Goal: Information Seeking & Learning: Learn about a topic

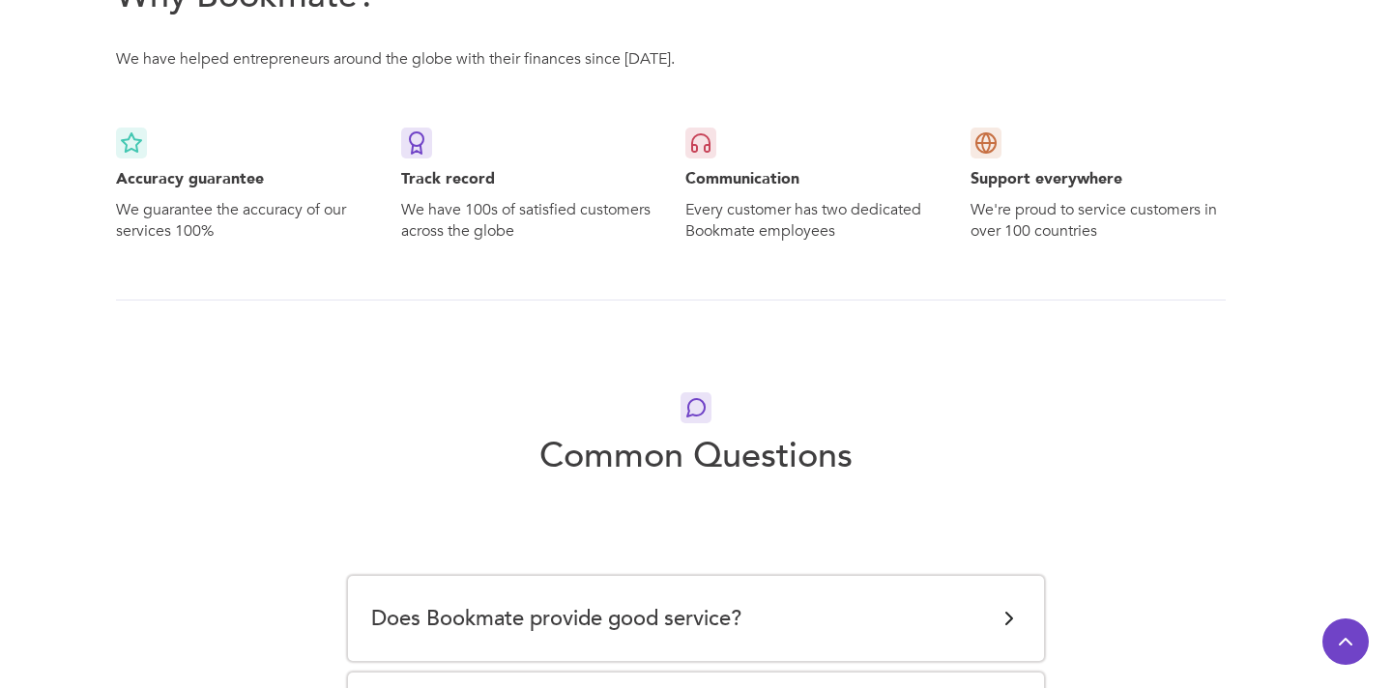
scroll to position [3646, 0]
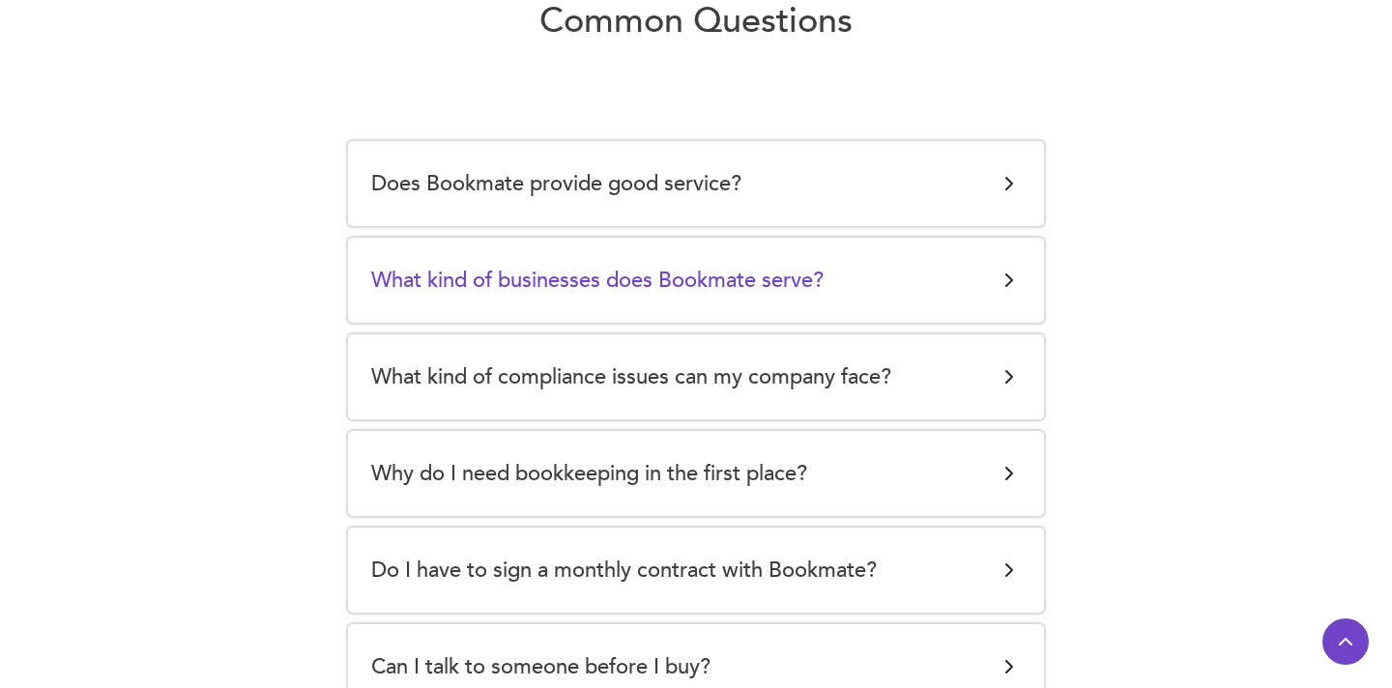
click at [699, 265] on h5 "What kind of businesses does Bookmate serve?" at bounding box center [597, 280] width 452 height 39
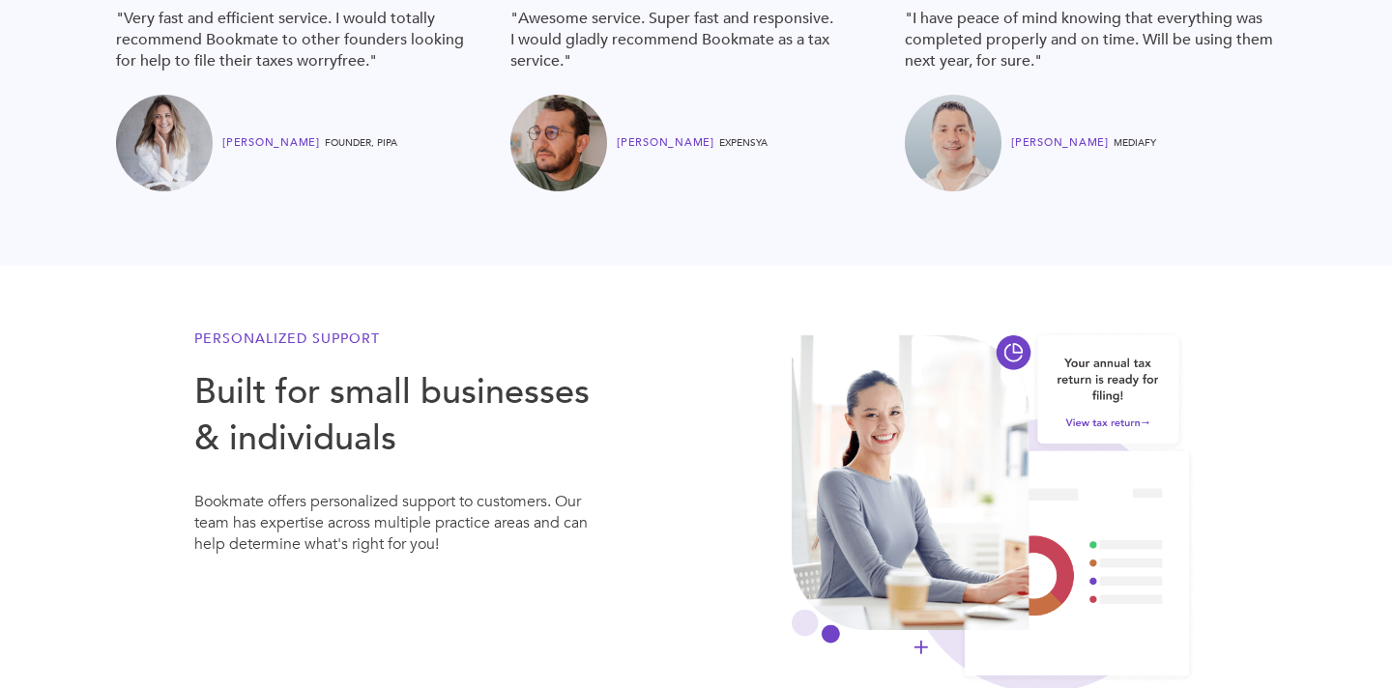
scroll to position [0, 0]
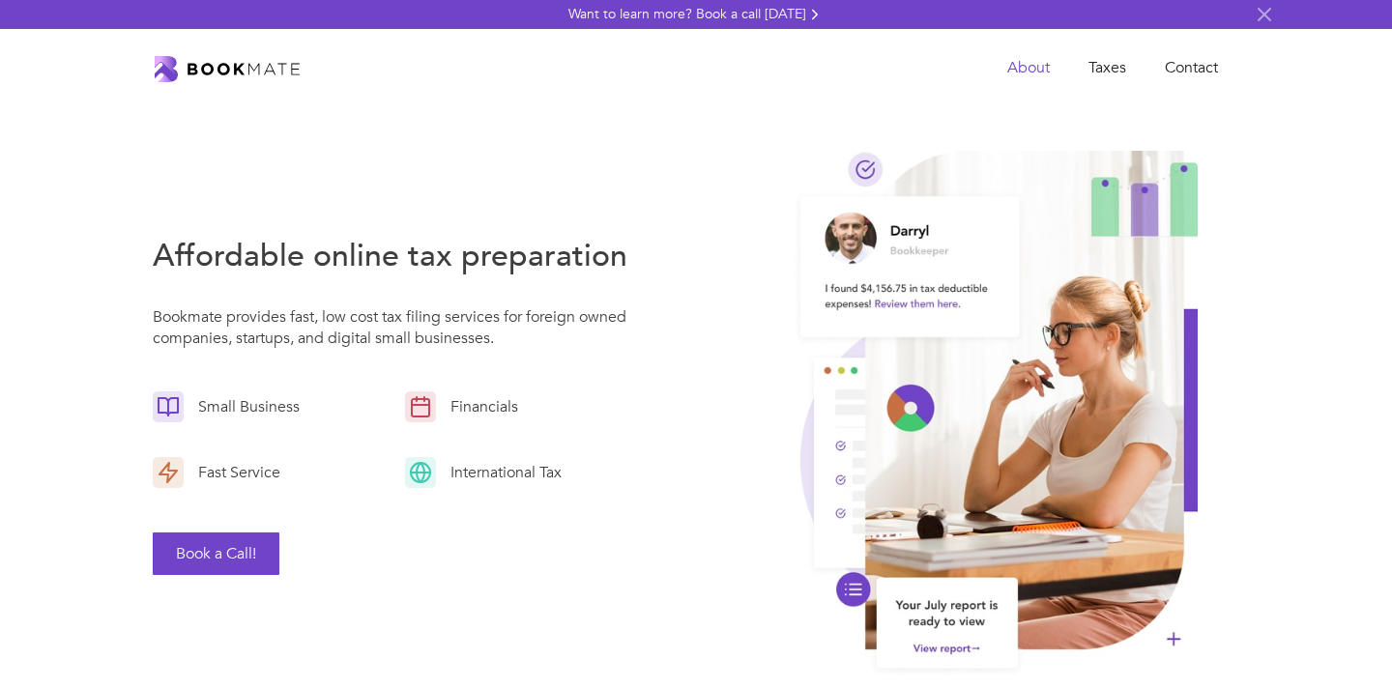
click at [1023, 67] on link "About" at bounding box center [1028, 68] width 81 height 40
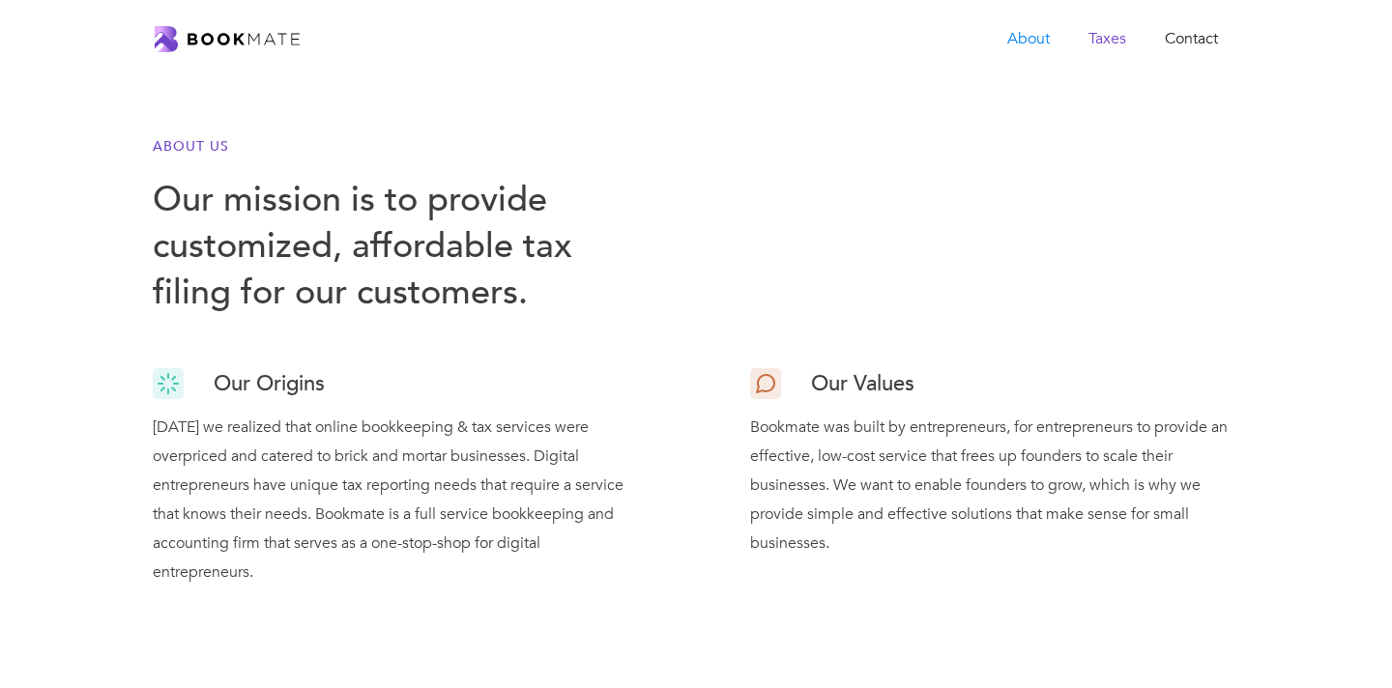
click at [1117, 28] on link "Taxes" at bounding box center [1107, 39] width 76 height 40
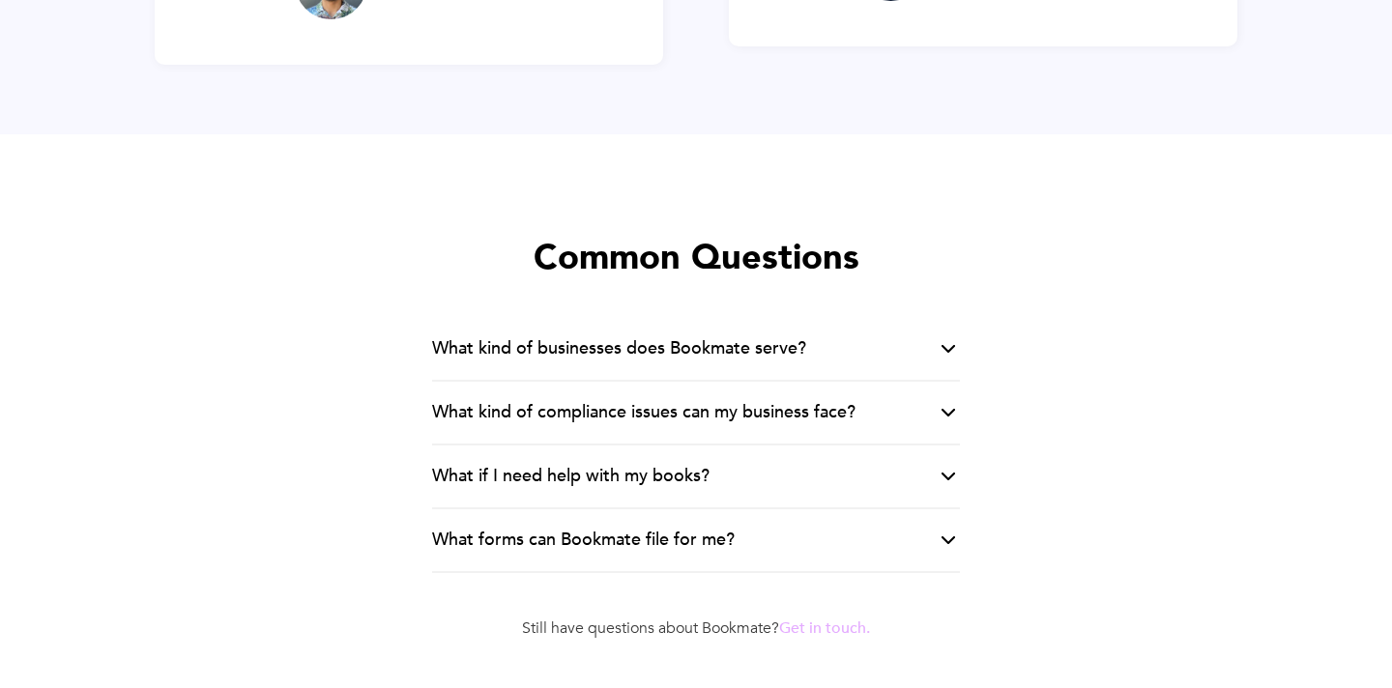
scroll to position [3683, 0]
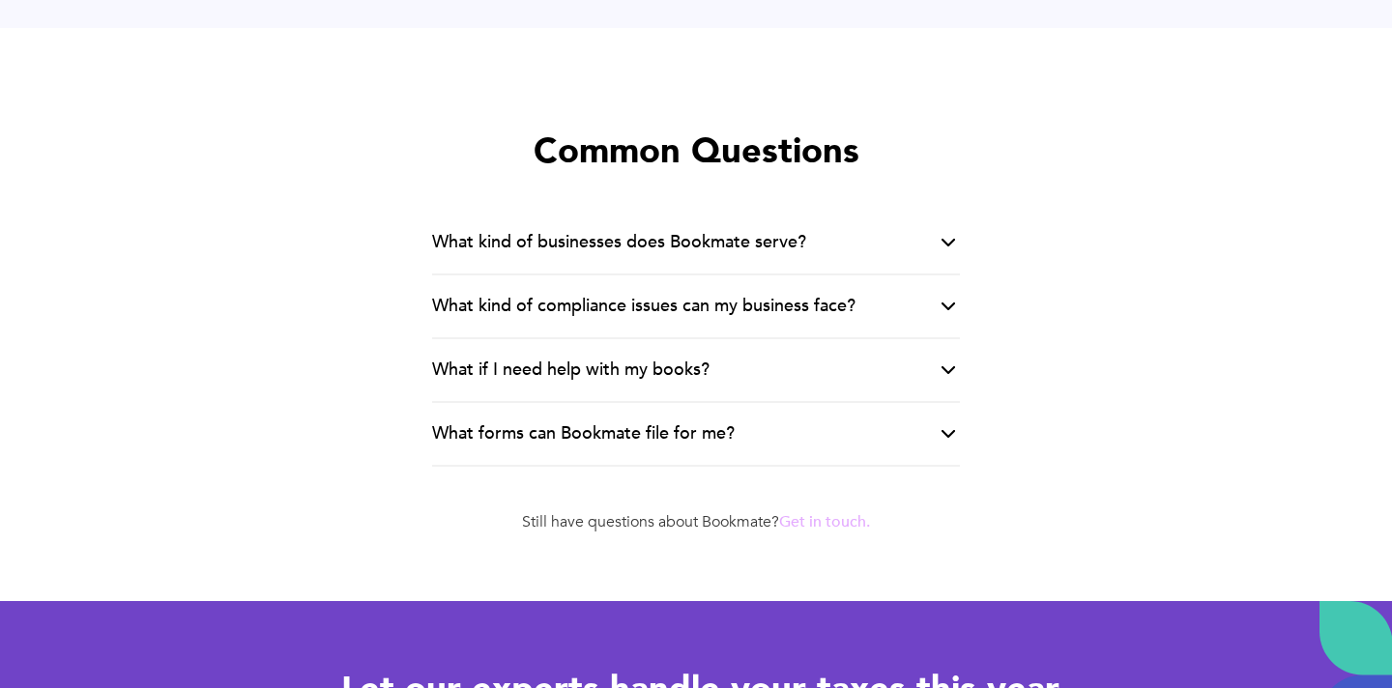
click at [934, 302] on div "What kind of compliance issues can my business face?" at bounding box center [696, 307] width 528 height 64
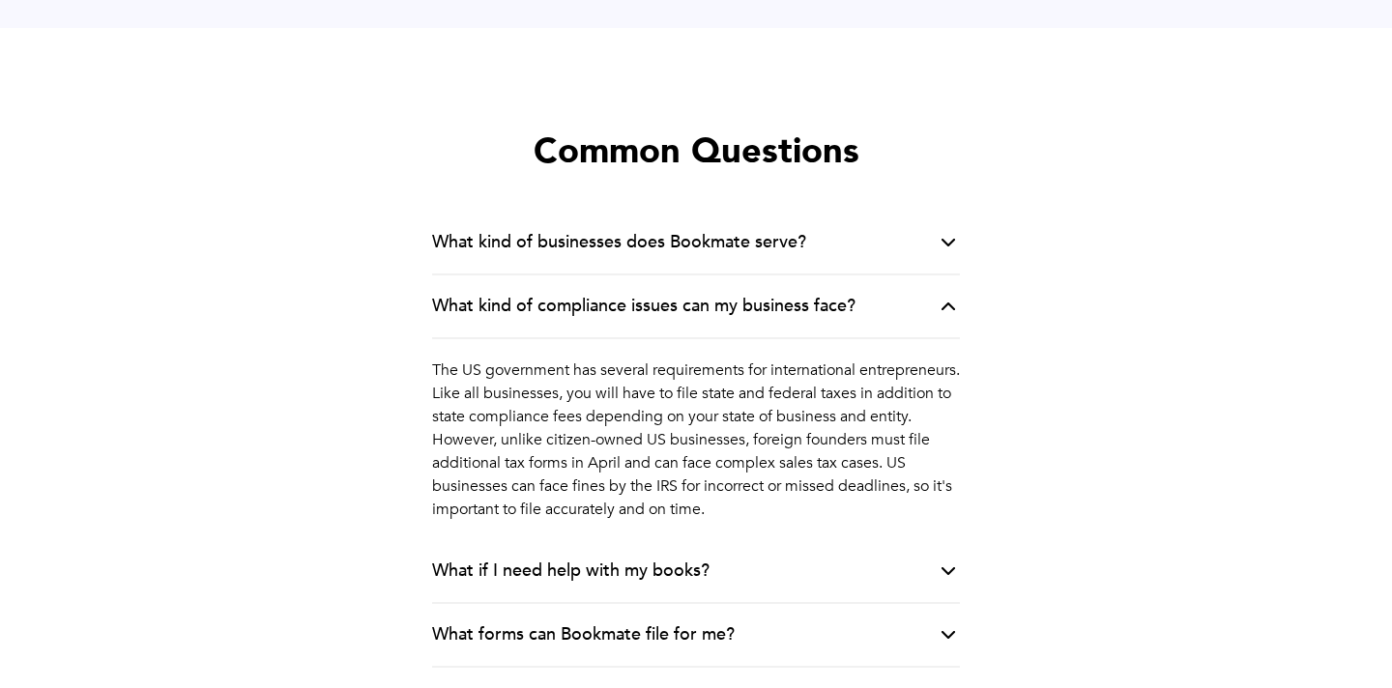
click at [934, 302] on div "What kind of compliance issues can my business face?" at bounding box center [696, 307] width 528 height 64
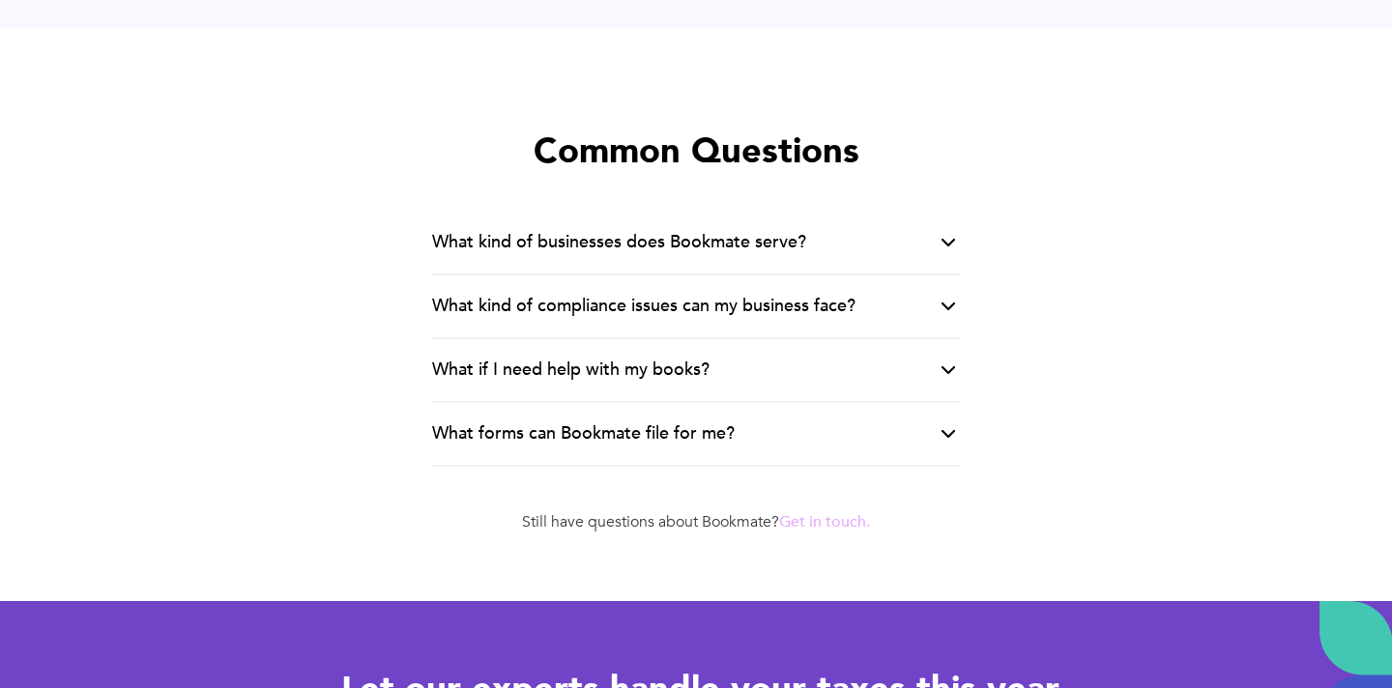
click at [921, 362] on div "What if I need help with my books?" at bounding box center [696, 371] width 528 height 64
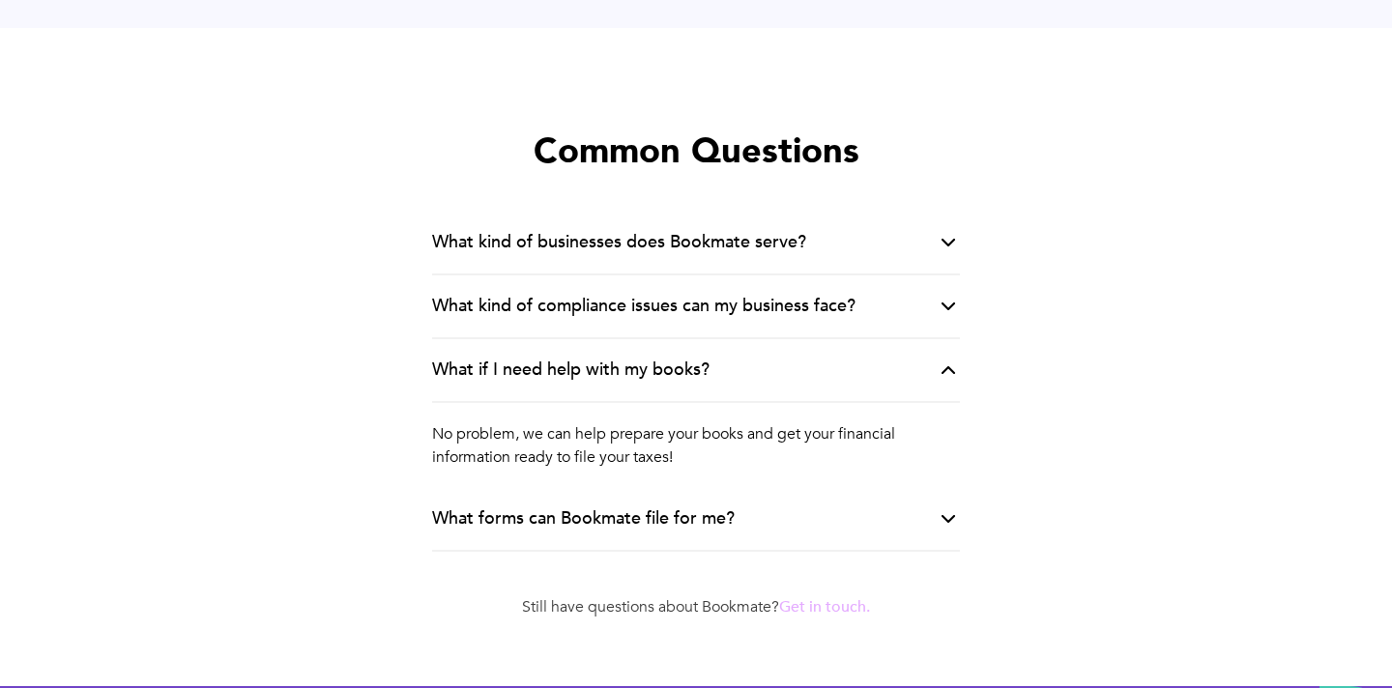
click at [921, 362] on div "What if I need help with my books?" at bounding box center [696, 371] width 528 height 64
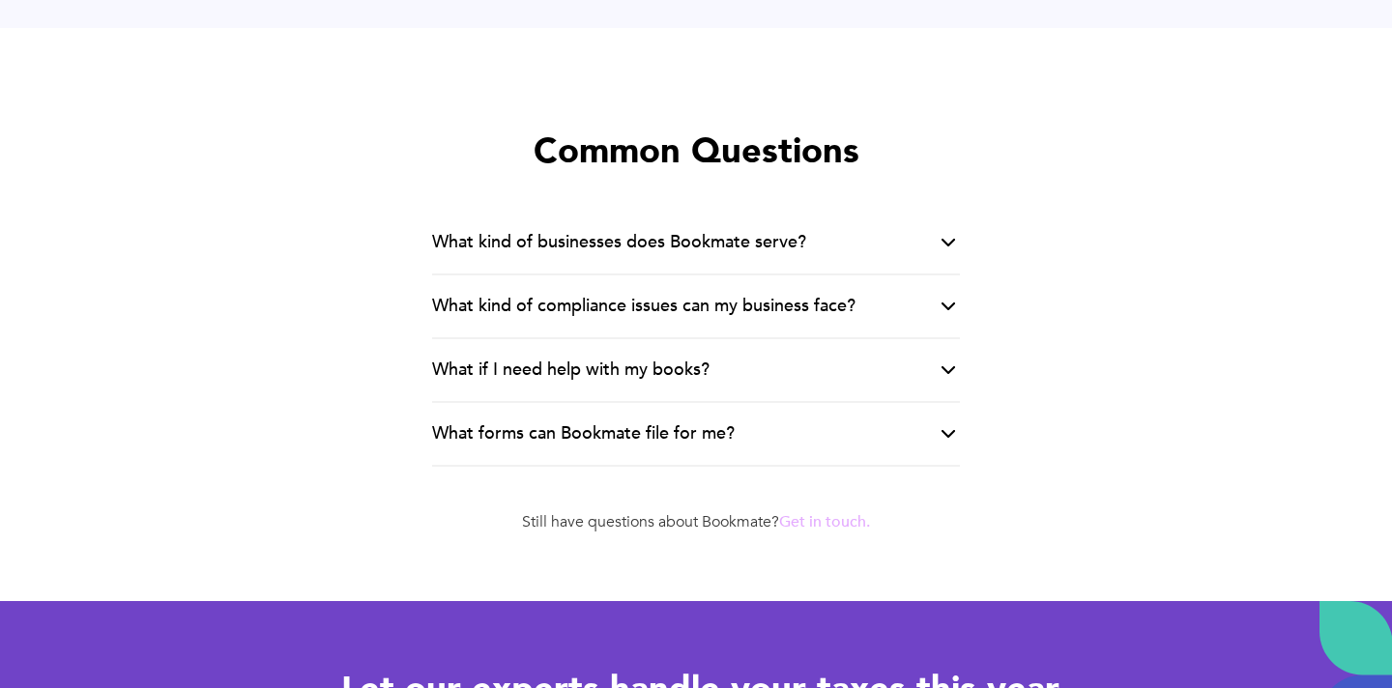
click at [924, 292] on div "What kind of compliance issues can my business face?" at bounding box center [696, 307] width 528 height 64
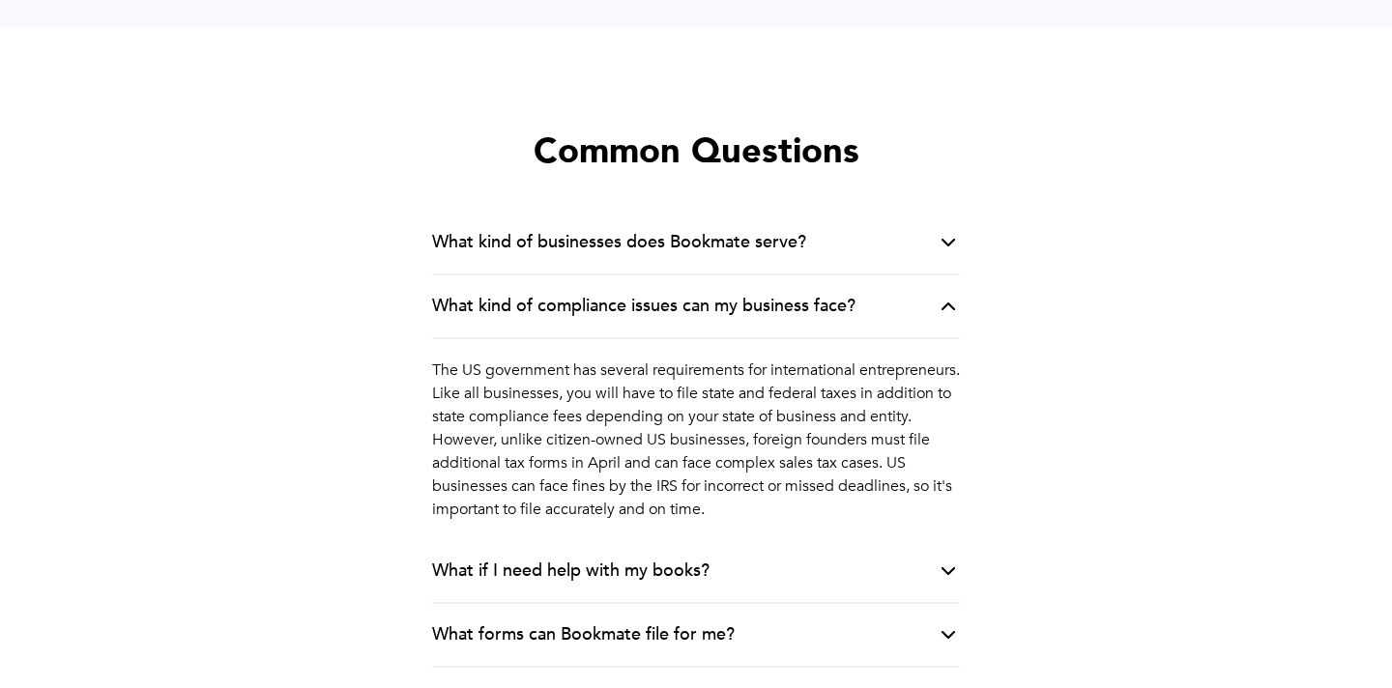
click at [924, 292] on div "What kind of compliance issues can my business face?" at bounding box center [696, 307] width 528 height 64
